Goal: Transaction & Acquisition: Download file/media

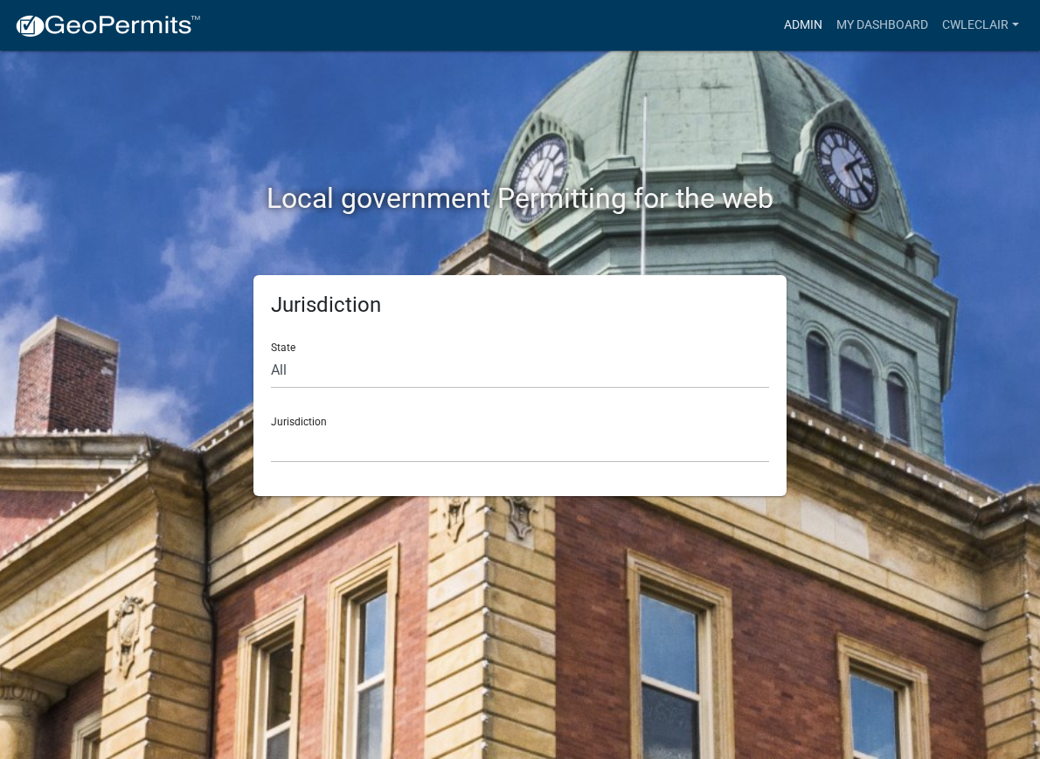
click at [807, 17] on link "Admin" at bounding box center [803, 25] width 52 height 33
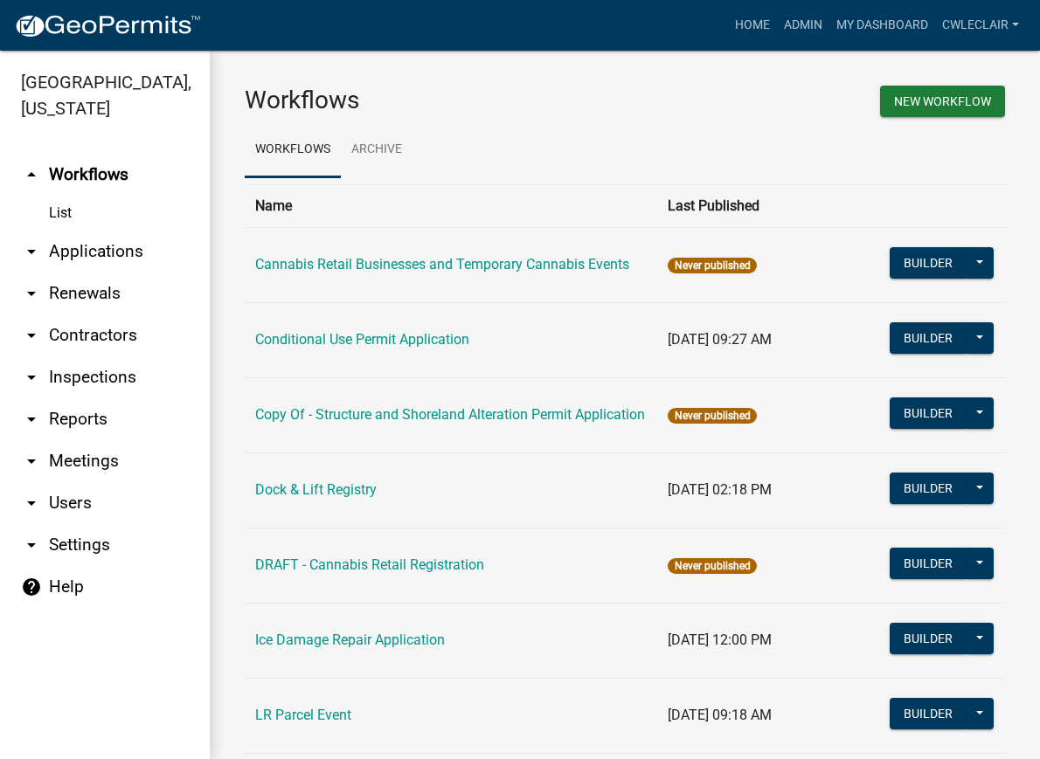
click at [73, 426] on link "arrow_drop_down Reports" at bounding box center [105, 419] width 210 height 42
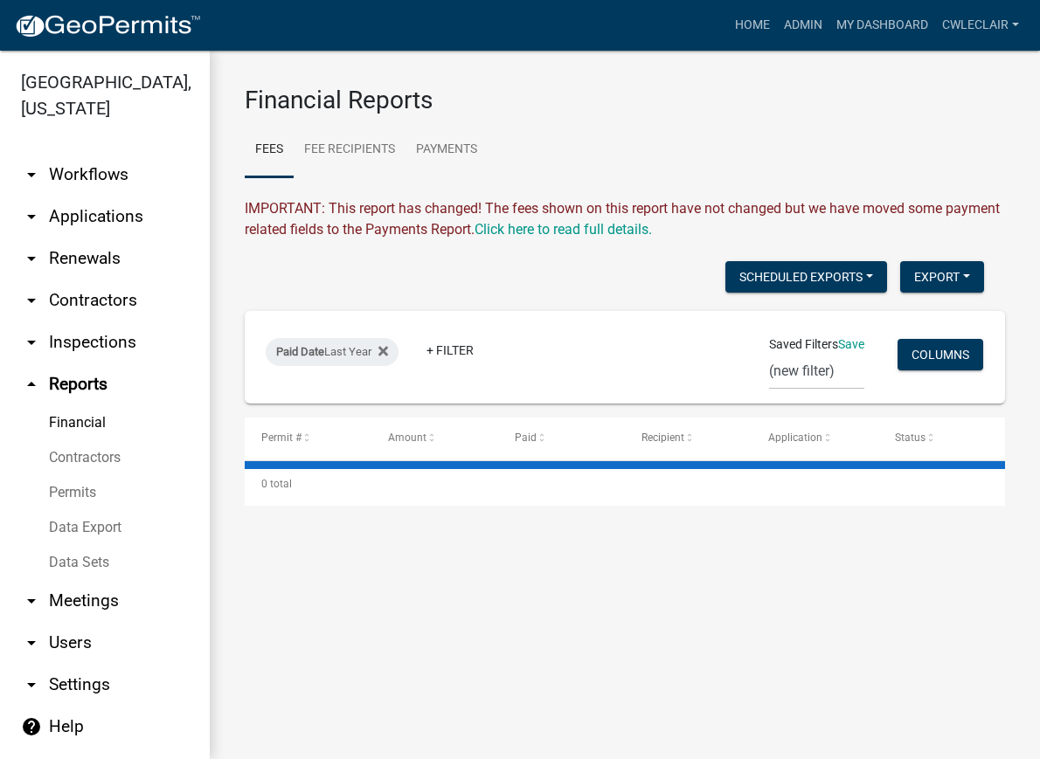
click at [80, 526] on link "Data Export" at bounding box center [105, 527] width 210 height 35
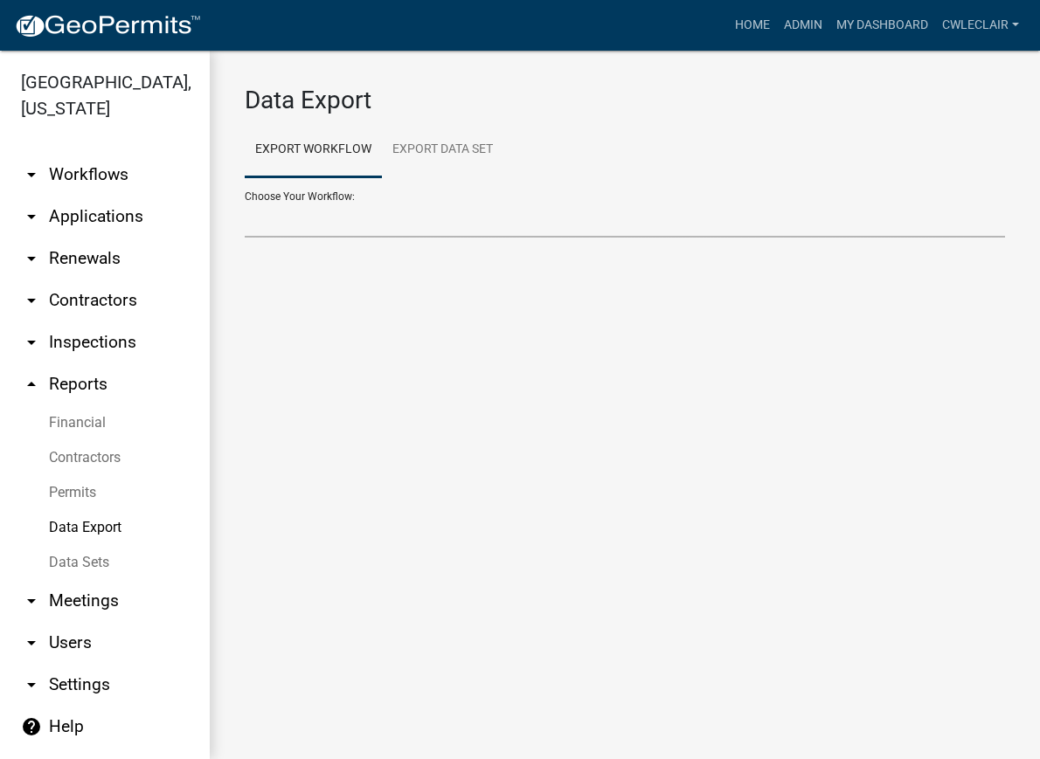
click at [245, 202] on select "Choose Your Workflow:" at bounding box center [625, 220] width 760 height 36
select select "22: Object"
click option "Structure and Shoreland Alteration Permit Application" at bounding box center [0, 0] width 0 height 0
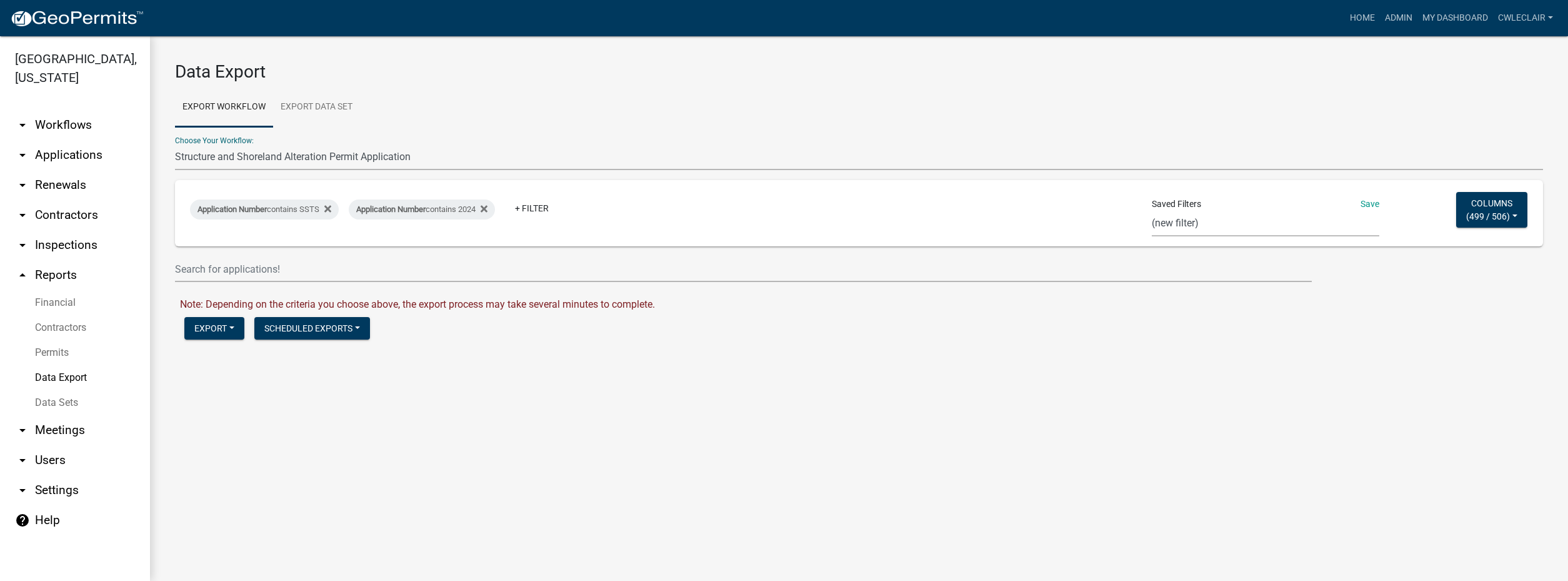
click at [743, 210] on select "Septic Permit - Total Systems Installed by Type Maintenance Report - Total Gall…" at bounding box center [1266, 223] width 227 height 26
select select "18: 2674e684-7b5c-48f1-a64f-2d4ebcde5f1c"
click option "Structure Permits to date" at bounding box center [0, 0] width 0 height 0
click at [221, 327] on button "Export" at bounding box center [215, 328] width 60 height 22
click at [218, 357] on button "Excel Format (.xlsx)" at bounding box center [248, 361] width 127 height 30
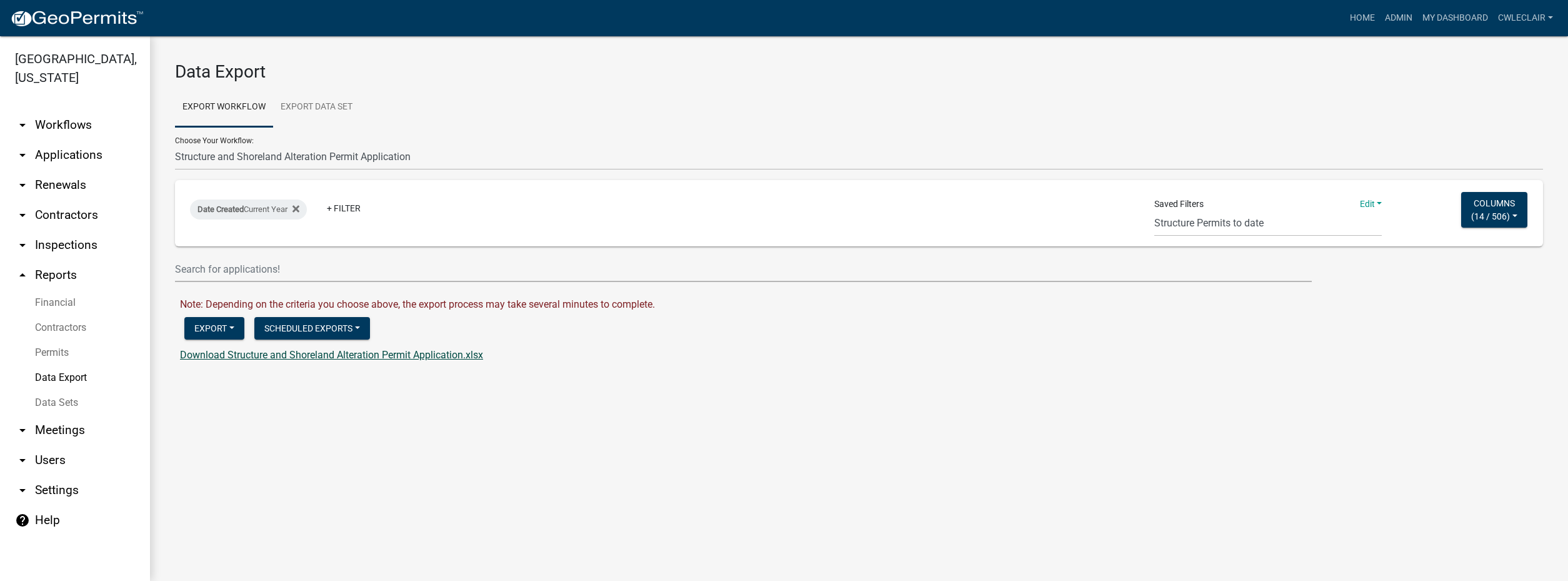
click at [225, 353] on link "Download Structure and Shoreland Alteration Permit Application.xlsx" at bounding box center [332, 355] width 303 height 12
